Goal: Transaction & Acquisition: Download file/media

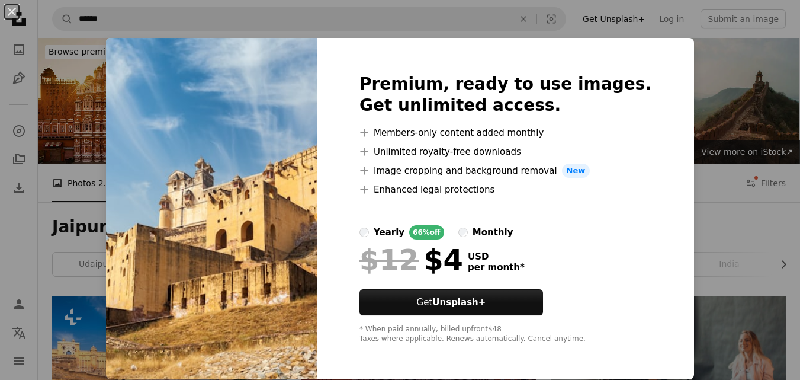
scroll to position [603, 0]
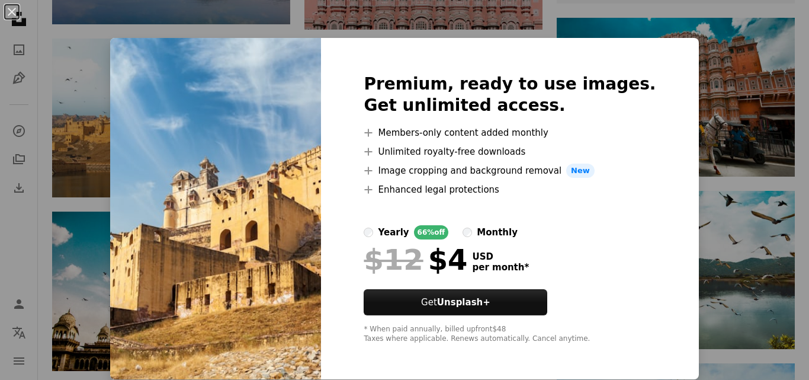
click at [697, 87] on div "An X shape Premium, ready to use images. Get unlimited access. A plus sign Memb…" at bounding box center [404, 190] width 809 height 380
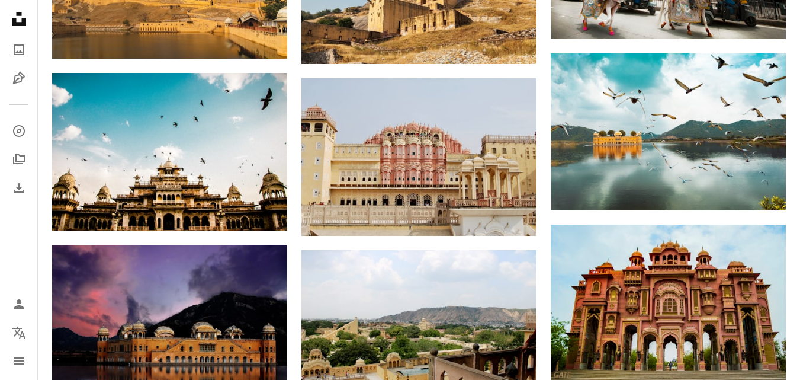
scroll to position [739, 0]
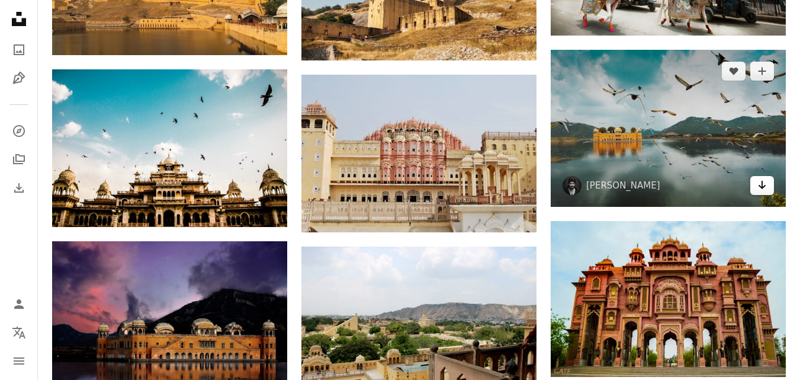
click at [767, 185] on link "Arrow pointing down" at bounding box center [763, 185] width 24 height 19
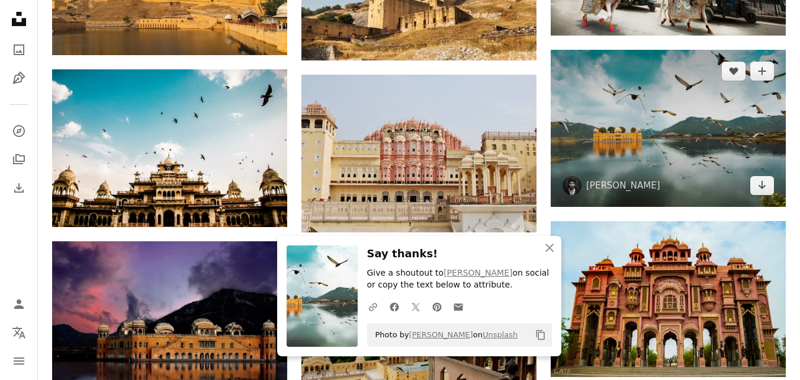
scroll to position [0, 0]
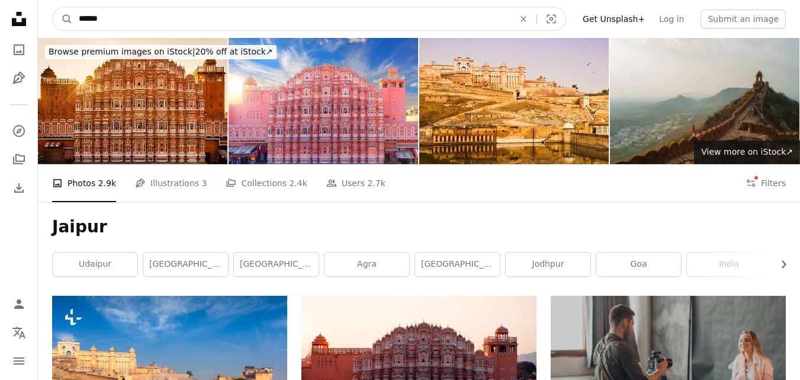
drag, startPoint x: 280, startPoint y: 21, endPoint x: 0, endPoint y: 22, distance: 279.6
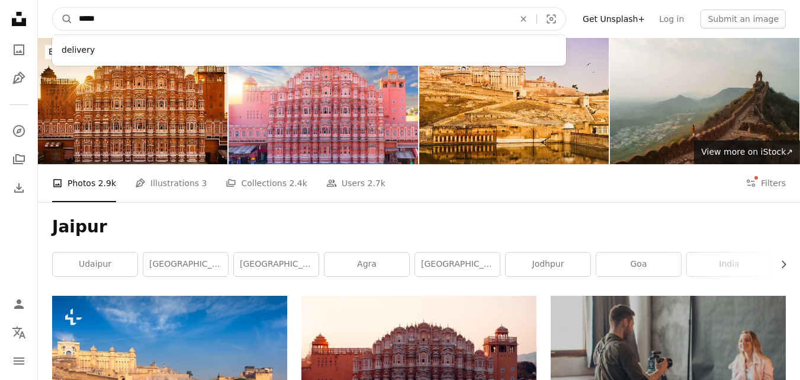
type input "*****"
click at [53, 8] on button "A magnifying glass" at bounding box center [63, 19] width 20 height 23
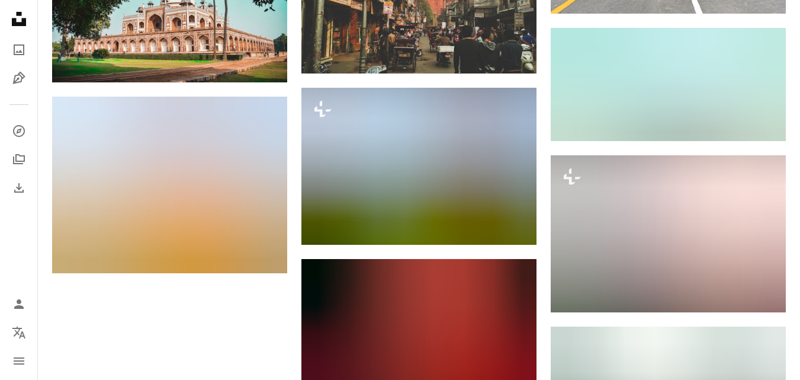
scroll to position [1210, 0]
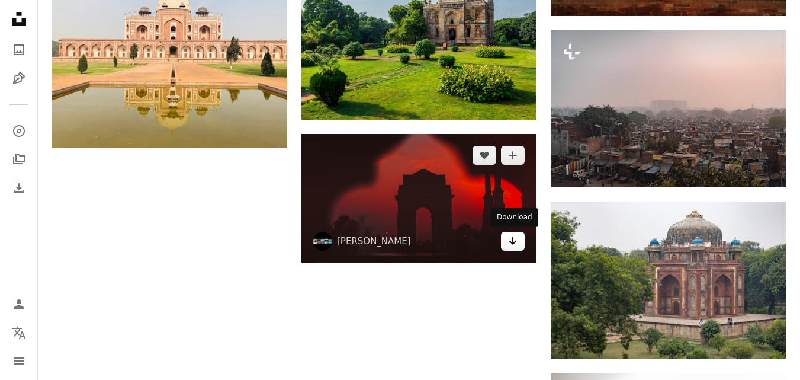
click at [509, 242] on icon "Arrow pointing down" at bounding box center [512, 240] width 9 height 14
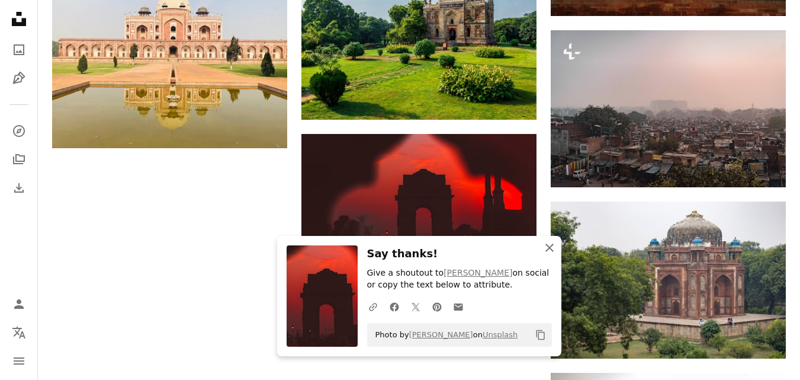
click at [552, 246] on icon "An X shape" at bounding box center [550, 248] width 14 height 14
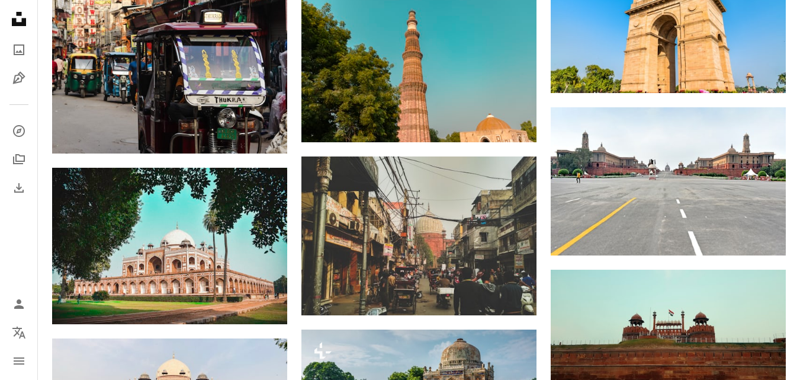
scroll to position [767, 0]
